Goal: Task Accomplishment & Management: Use online tool/utility

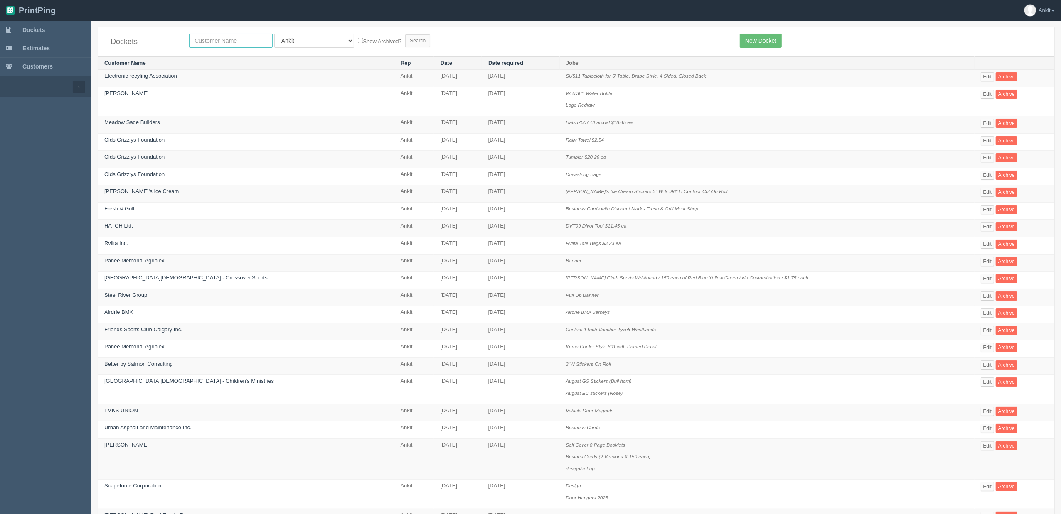
click at [238, 39] on input "text" at bounding box center [231, 41] width 84 height 14
type input "samaritan"
click at [301, 44] on select "All Users Ali Ali Test 1 Aly Amy Ankit Arif Brandon Dan France Greg Jim Mark Ma…" at bounding box center [314, 41] width 80 height 14
select select
click at [274, 34] on select "All Users Ali Ali Test 1 Aly Amy Ankit Arif Brandon Dan France Greg Jim Mark Ma…" at bounding box center [314, 41] width 80 height 14
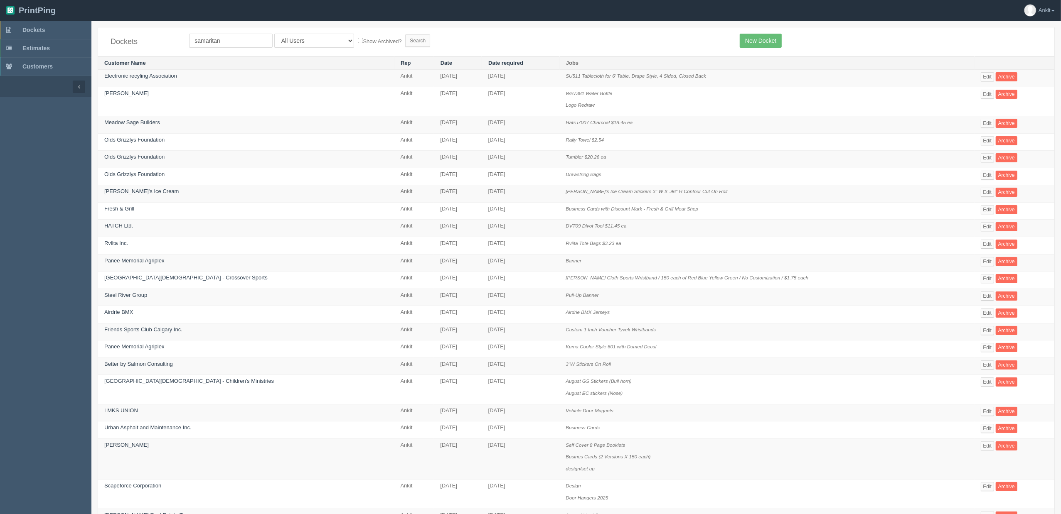
click at [371, 32] on div "Dockets samaritan All Users Ali Ali Test 1 Aly Amy Ankit Arif Brandon Dan Franc…" at bounding box center [576, 41] width 956 height 29
click at [405, 35] on input "Search" at bounding box center [417, 40] width 25 height 12
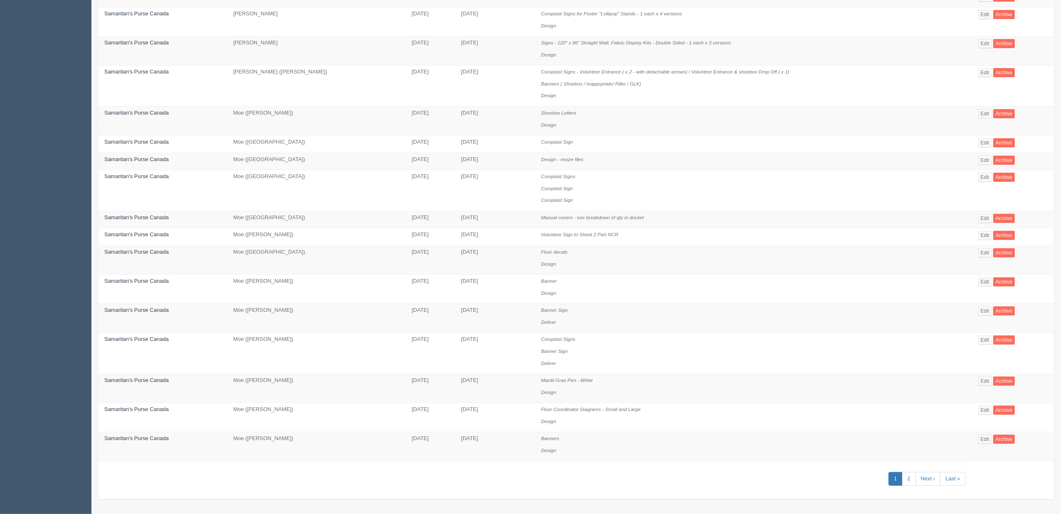
scroll to position [340, 0]
click at [907, 481] on link "2" at bounding box center [909, 479] width 14 height 14
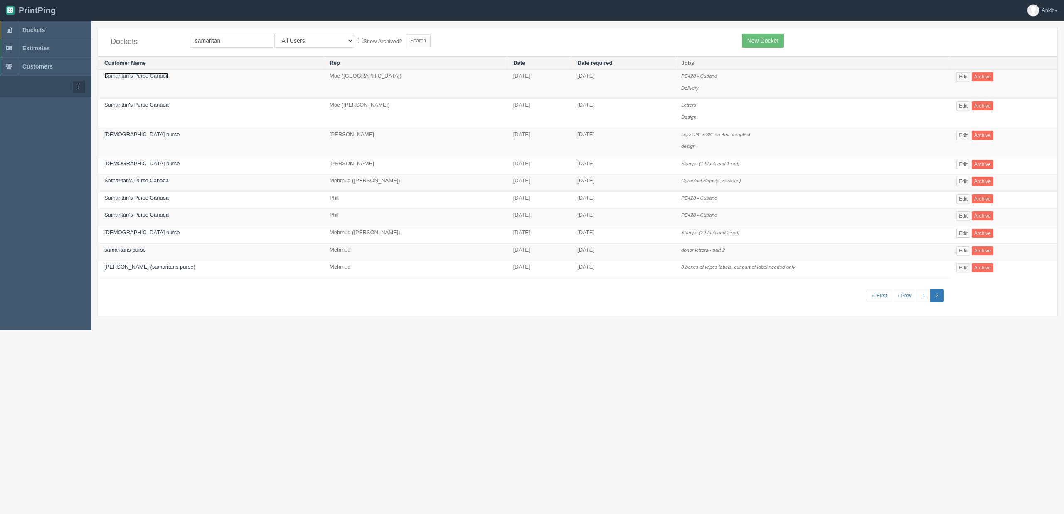
click at [145, 79] on link "Samaritan’s Purse Canada" at bounding box center [136, 76] width 64 height 6
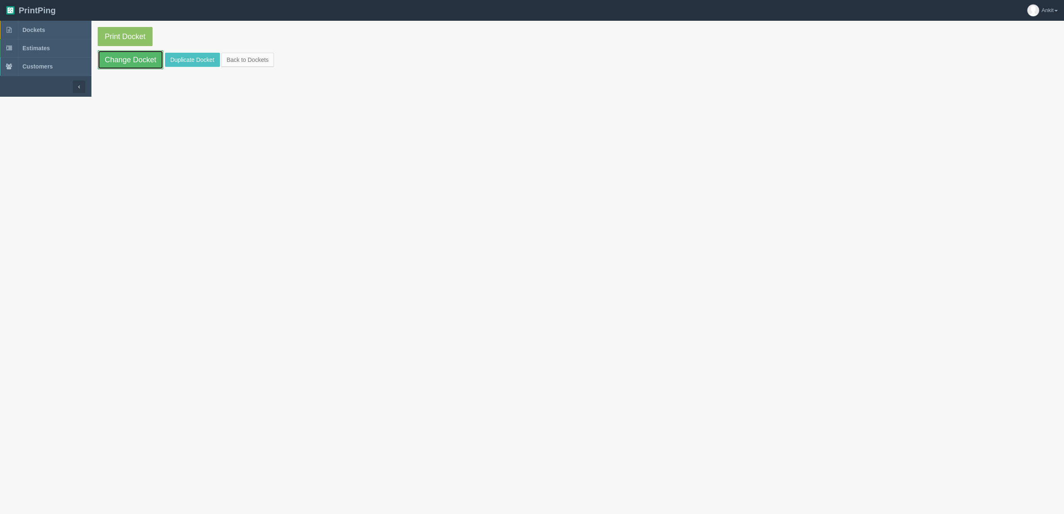
click at [135, 61] on link "Change Docket" at bounding box center [131, 59] width 66 height 19
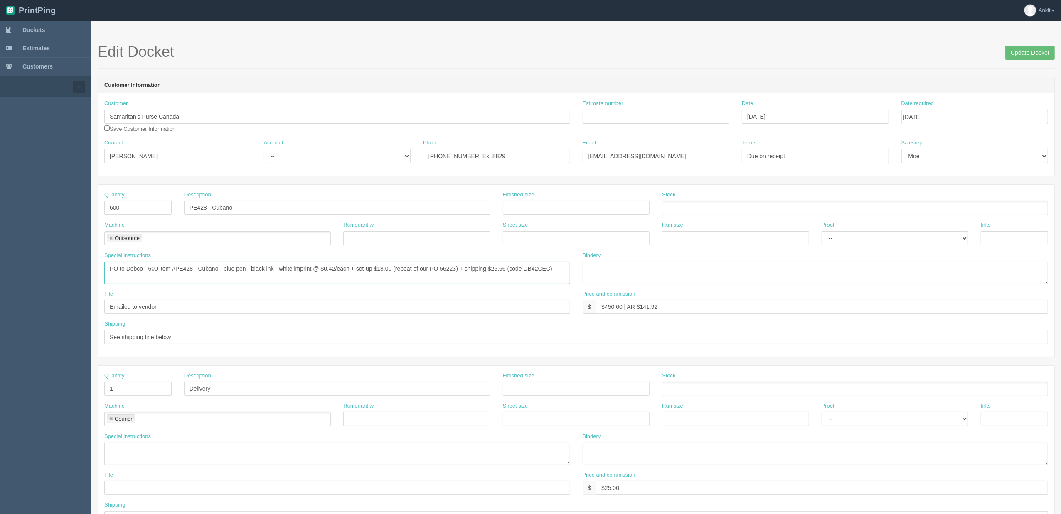
drag, startPoint x: 175, startPoint y: 268, endPoint x: 196, endPoint y: 273, distance: 21.2
click at [196, 273] on textarea "PO to Debco - 600 item #PE428 - Cubano - blue pen - black ink - white imprint @…" at bounding box center [337, 273] width 466 height 22
click at [49, 32] on link "Dockets" at bounding box center [45, 30] width 91 height 18
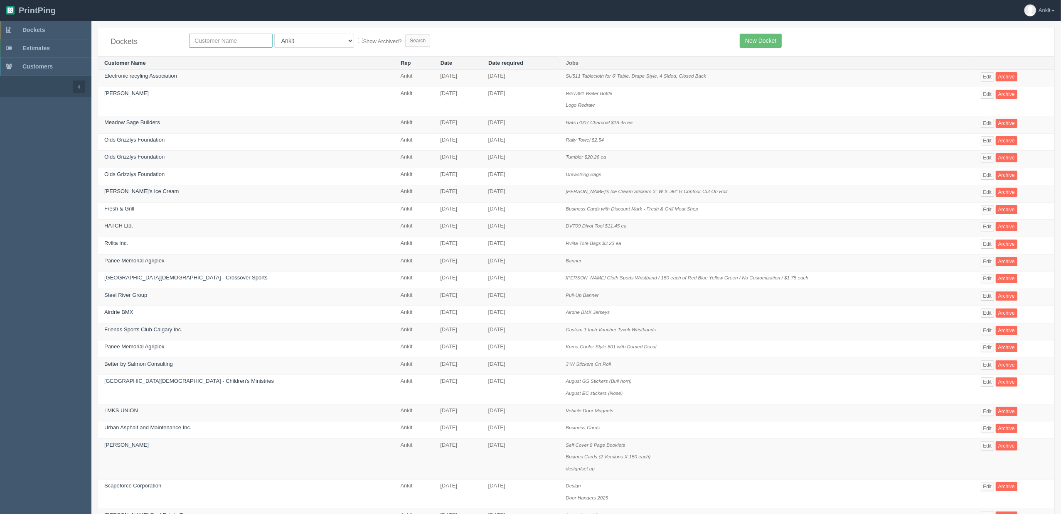
click at [268, 36] on input "text" at bounding box center [231, 41] width 84 height 14
type input "samaritan"
drag, startPoint x: 293, startPoint y: 39, endPoint x: 297, endPoint y: 47, distance: 9.7
click at [293, 39] on select "All Users Ali Ali Test 1 Aly Amy Ankit Arif Brandon Dan France Greg Jim Mark Ma…" at bounding box center [314, 41] width 80 height 14
select select
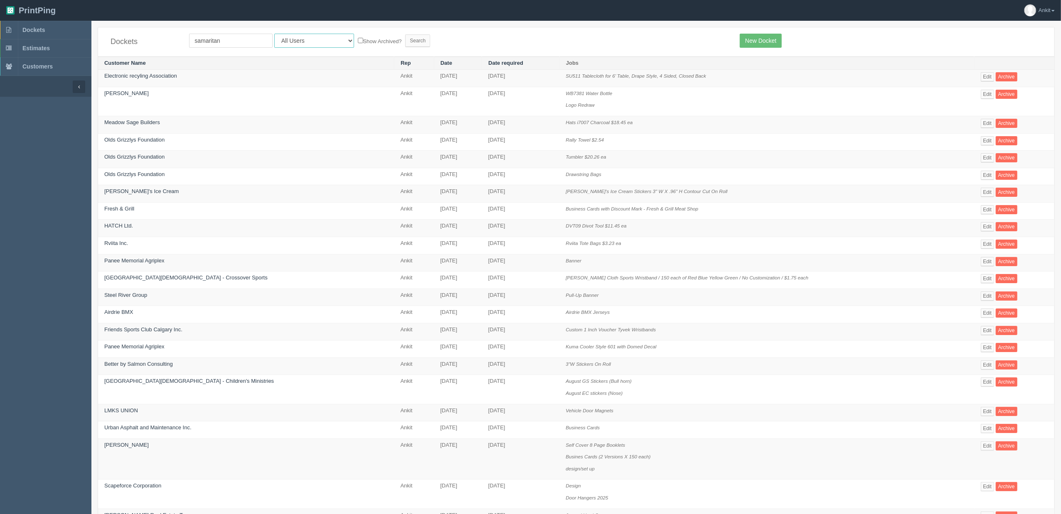
click at [274, 34] on select "All Users Ali Ali Test 1 Aly Amy Ankit Arif Brandon Dan France Greg Jim Mark Ma…" at bounding box center [314, 41] width 80 height 14
click at [405, 37] on input "Search" at bounding box center [417, 40] width 25 height 12
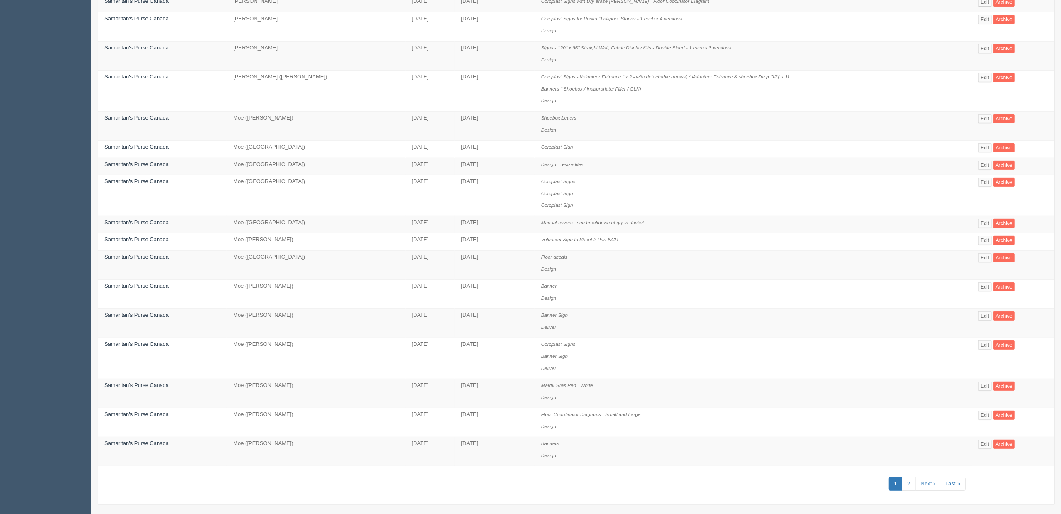
scroll to position [340, 0]
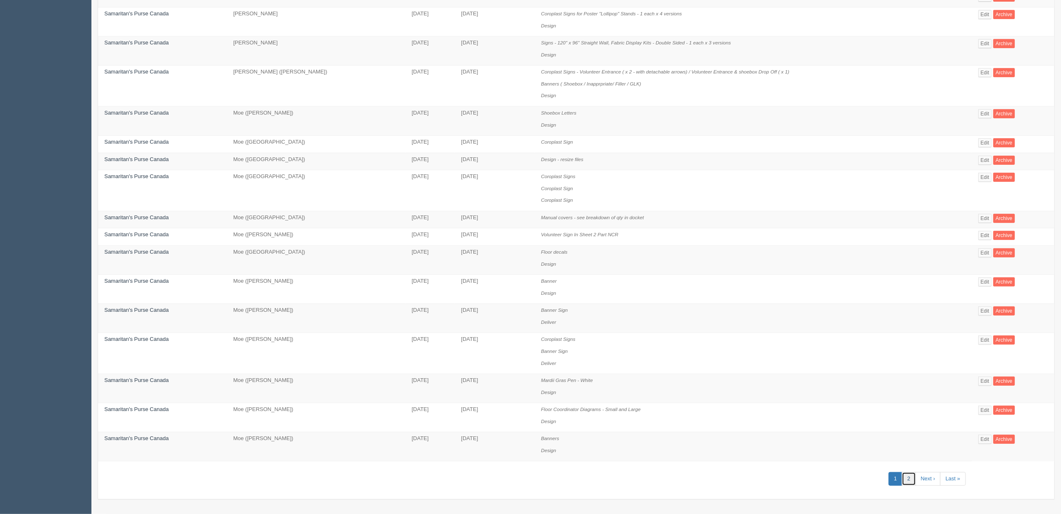
click at [902, 478] on link "2" at bounding box center [909, 479] width 14 height 14
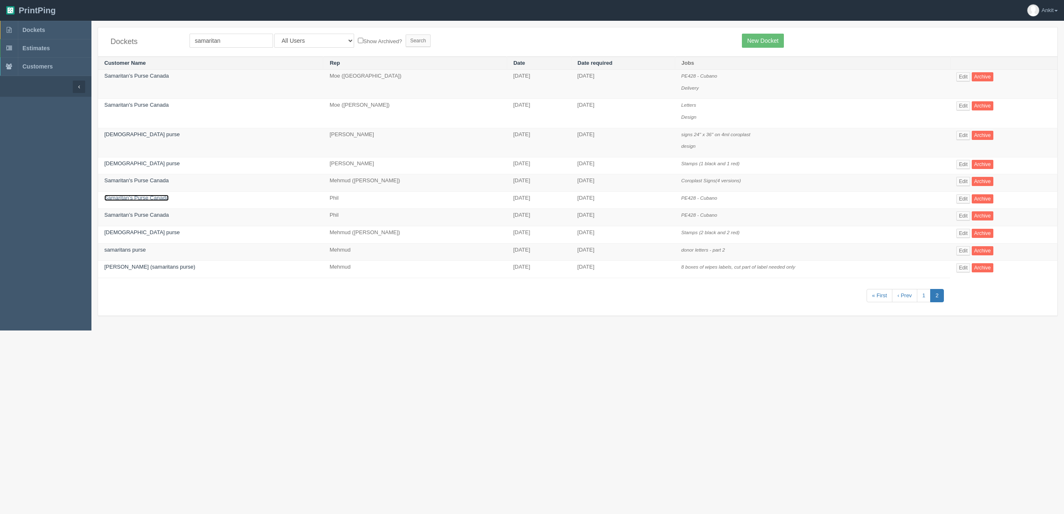
click at [139, 198] on link "Samaritan’s Purse Canada" at bounding box center [136, 198] width 64 height 6
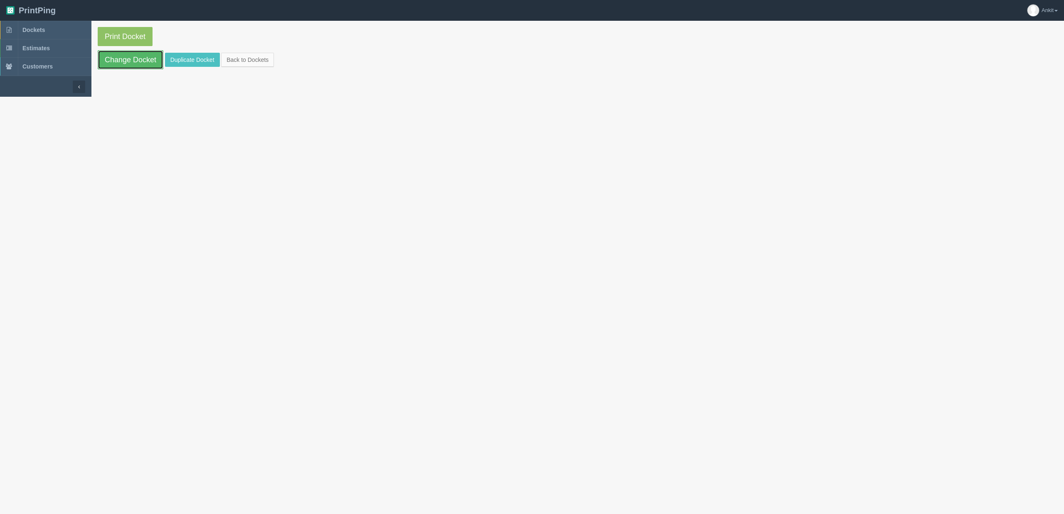
click at [121, 64] on link "Change Docket" at bounding box center [131, 59] width 66 height 19
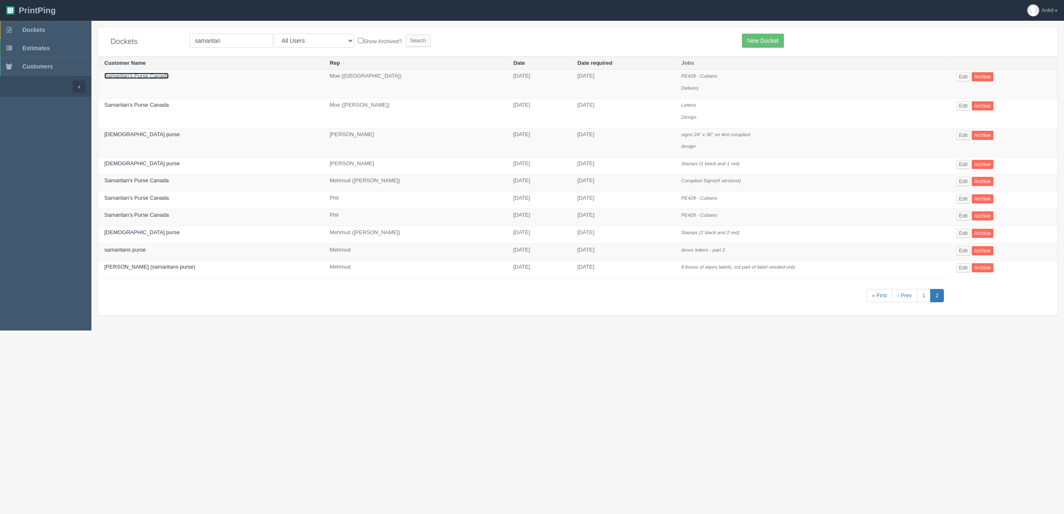
click at [150, 75] on link "Samaritan’s Purse Canada" at bounding box center [136, 76] width 64 height 6
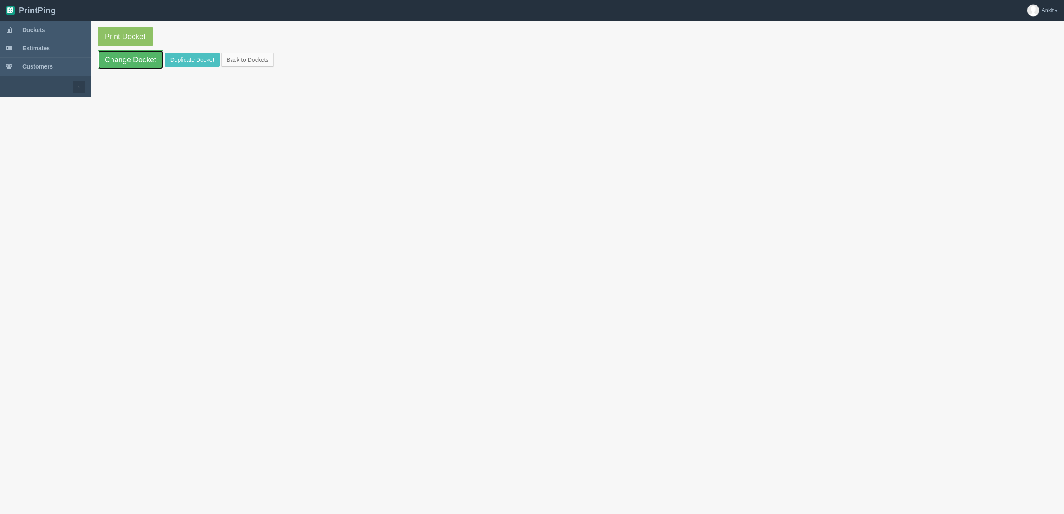
click at [139, 55] on link "Change Docket" at bounding box center [131, 59] width 66 height 19
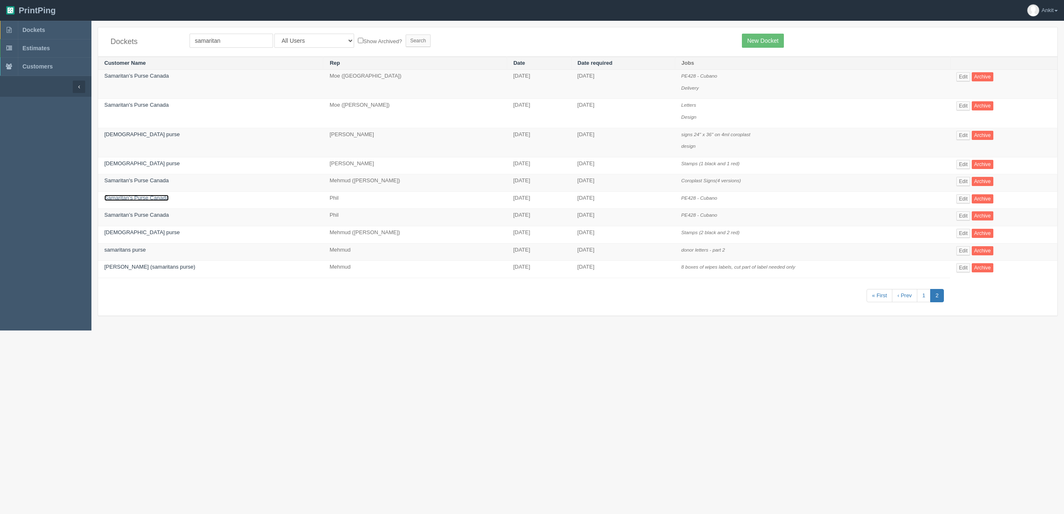
click at [156, 200] on link "Samaritan’s Purse Canada" at bounding box center [136, 198] width 64 height 6
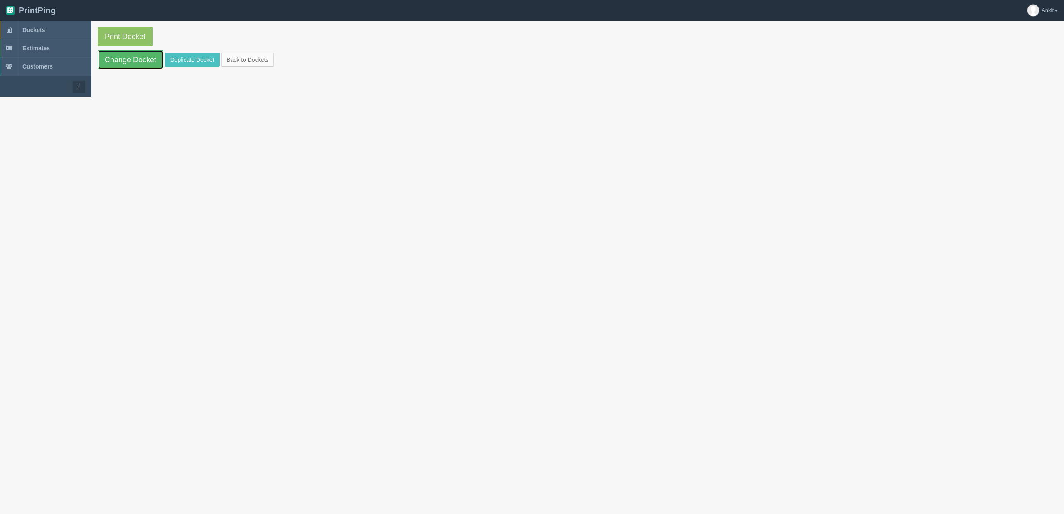
click at [131, 64] on link "Change Docket" at bounding box center [131, 59] width 66 height 19
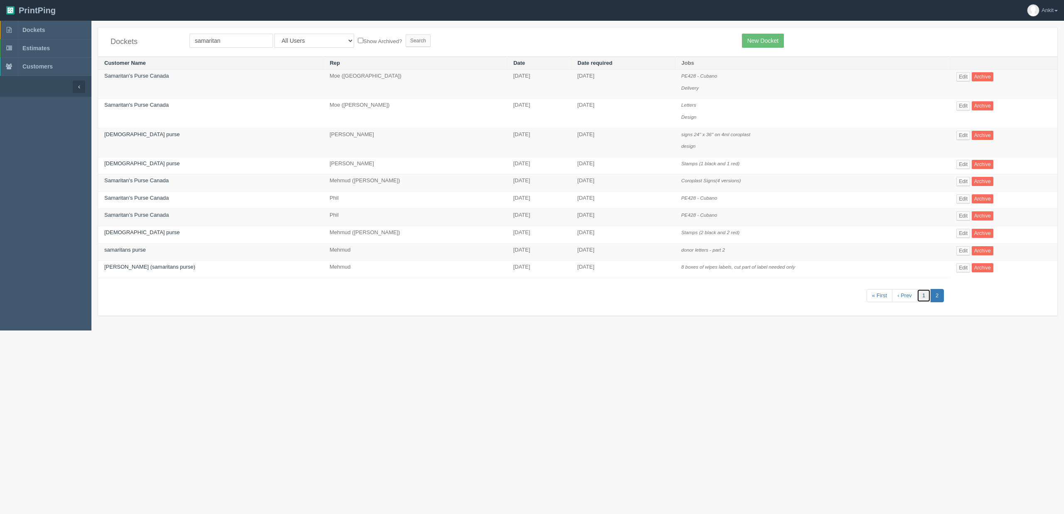
click at [919, 298] on link "1" at bounding box center [924, 296] width 14 height 14
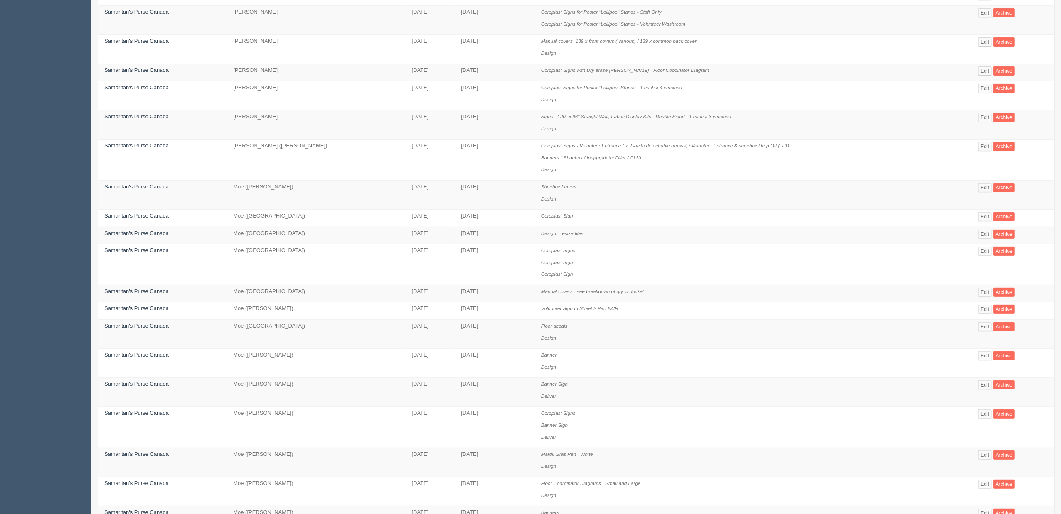
scroll to position [340, 0]
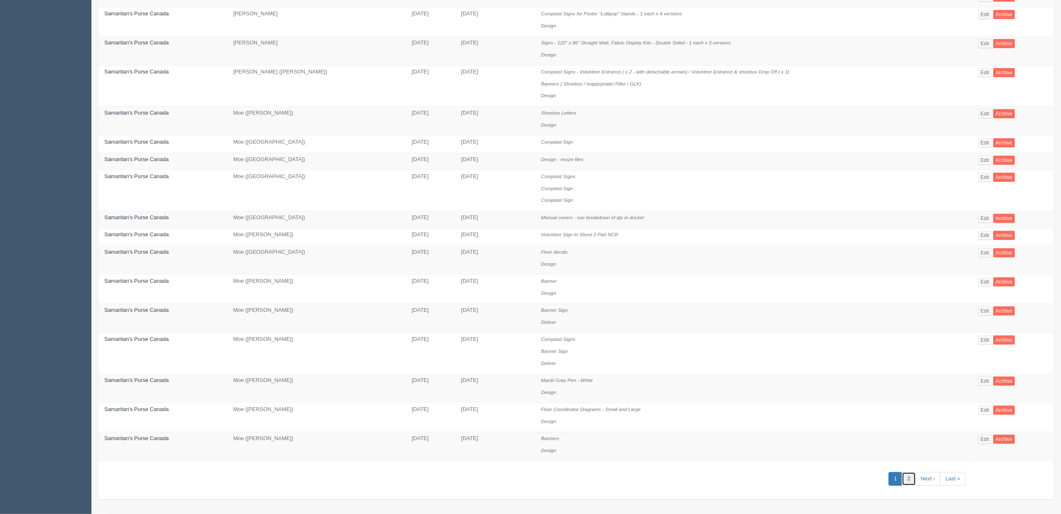
click at [907, 476] on link "2" at bounding box center [909, 479] width 14 height 14
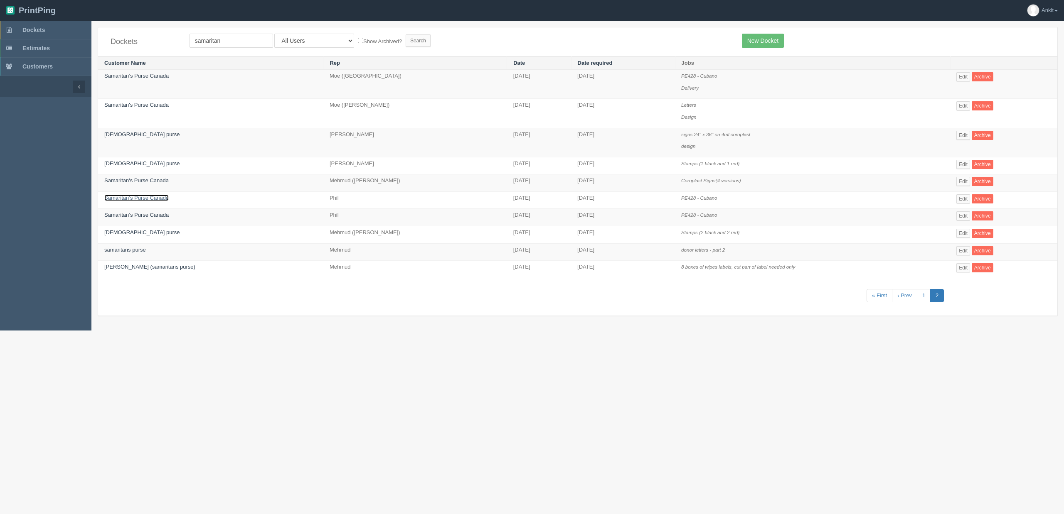
click at [161, 200] on link "Samaritan’s Purse Canada" at bounding box center [136, 198] width 64 height 6
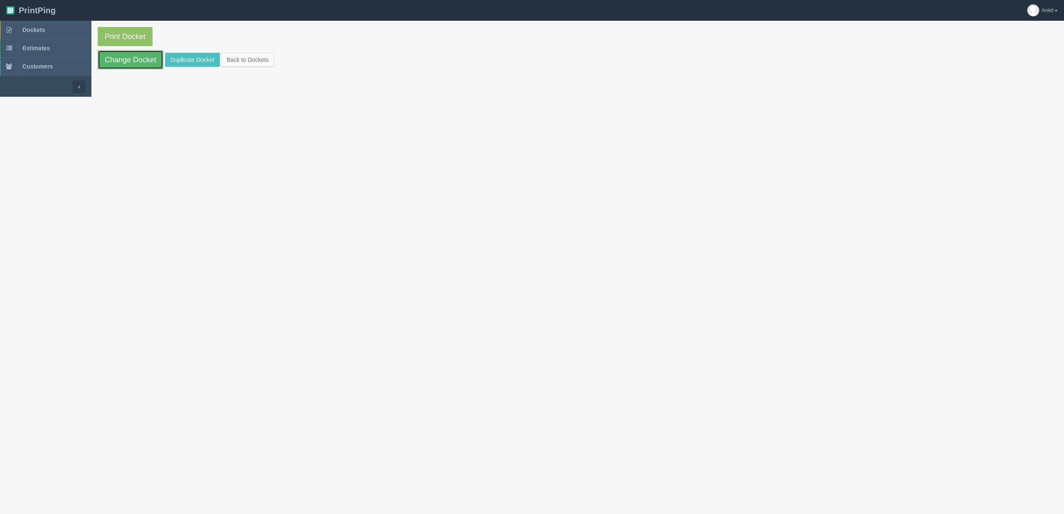
click at [135, 64] on link "Change Docket" at bounding box center [131, 59] width 66 height 19
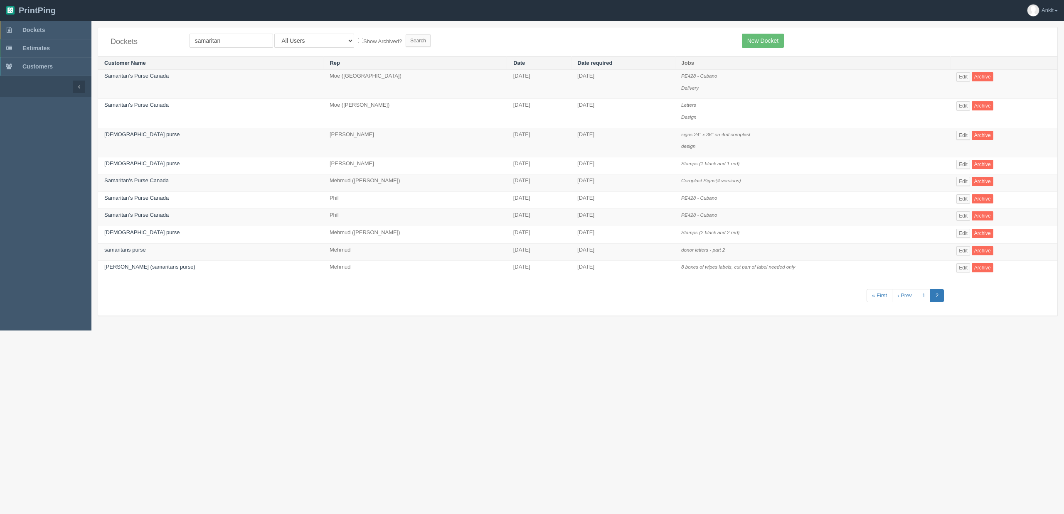
click at [140, 211] on td "Samaritan’s Purse Canada" at bounding box center [210, 217] width 225 height 17
click at [145, 215] on link "Samaritan’s Purse Canada" at bounding box center [136, 215] width 64 height 6
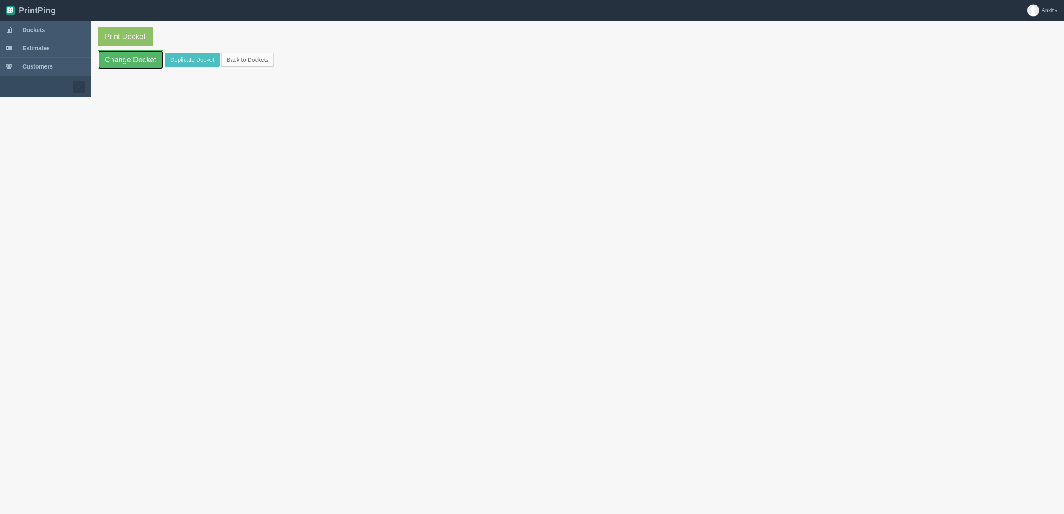
click at [143, 61] on link "Change Docket" at bounding box center [131, 59] width 66 height 19
